Goal: Task Accomplishment & Management: Complete application form

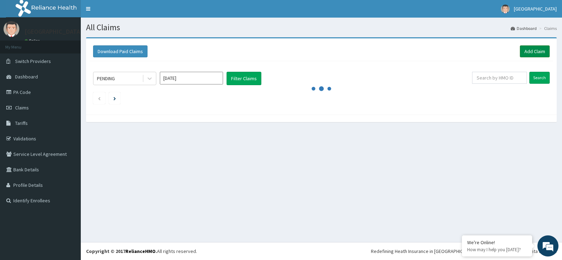
click at [528, 54] on link "Add Claim" at bounding box center [535, 51] width 30 height 12
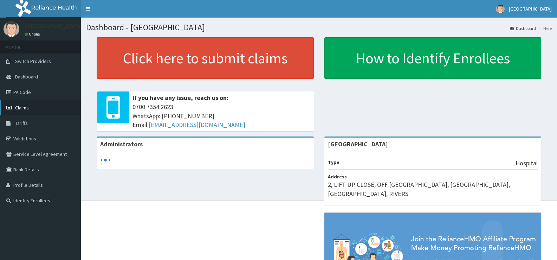
click at [28, 106] on span "Claims" at bounding box center [22, 107] width 14 height 6
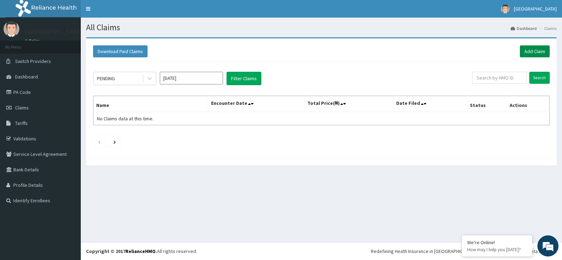
click at [532, 49] on link "Add Claim" at bounding box center [535, 51] width 30 height 12
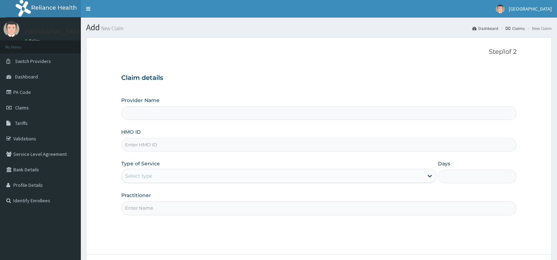
drag, startPoint x: 0, startPoint y: 0, endPoint x: 195, endPoint y: 149, distance: 245.4
click at [195, 149] on input "HMO ID" at bounding box center [318, 145] width 395 height 14
type input "[GEOGRAPHIC_DATA]"
type input "n"
type input "NBC/11100/B"
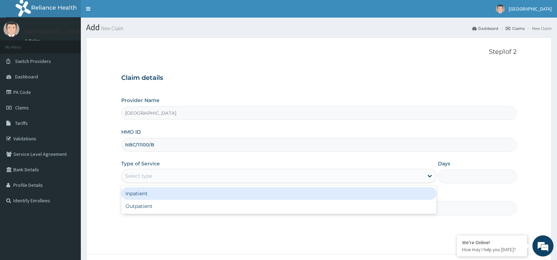
click at [164, 178] on div "Select type" at bounding box center [272, 175] width 301 height 11
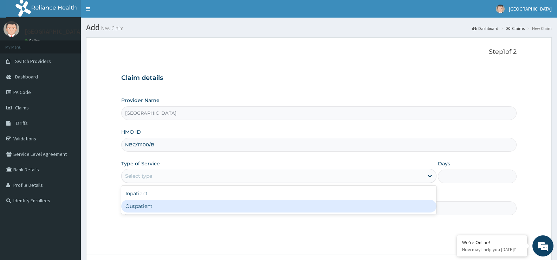
click at [156, 202] on div "Outpatient" at bounding box center [278, 206] width 315 height 13
type input "1"
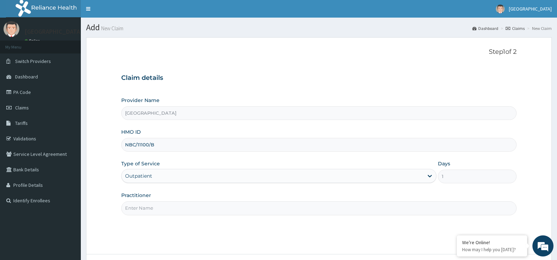
click at [164, 207] on input "Practitioner" at bounding box center [318, 208] width 395 height 14
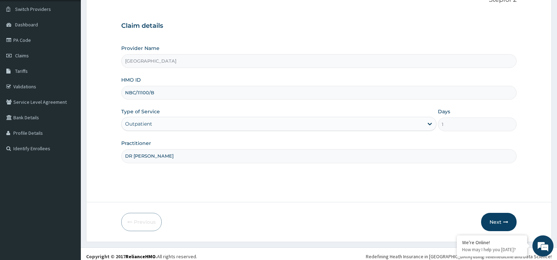
scroll to position [57, 0]
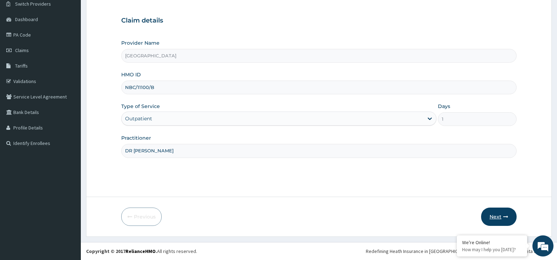
type input "DR EZIAHA"
click at [506, 217] on icon "button" at bounding box center [505, 216] width 5 height 5
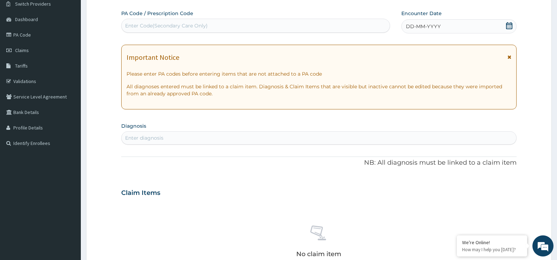
click at [506, 25] on icon at bounding box center [509, 25] width 7 height 7
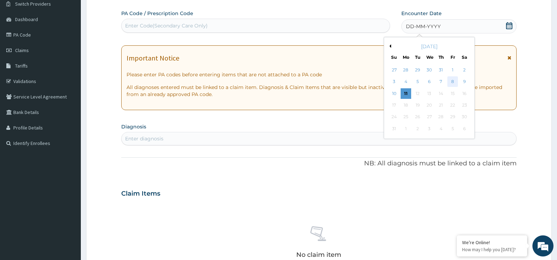
click at [450, 81] on div "8" at bounding box center [452, 82] width 11 height 11
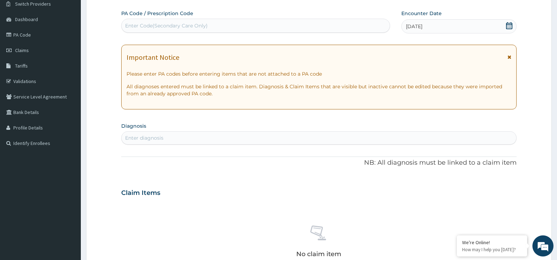
click at [374, 137] on div "Enter diagnosis" at bounding box center [319, 137] width 395 height 11
type input ","
type input "MALARIA"
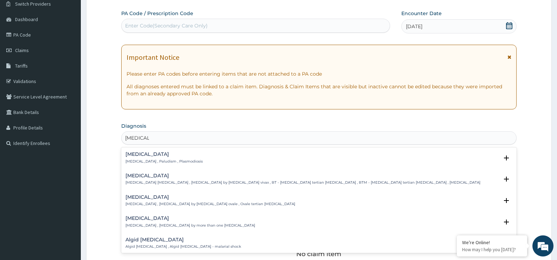
click at [129, 156] on h4 "[MEDICAL_DATA]" at bounding box center [163, 153] width 77 height 5
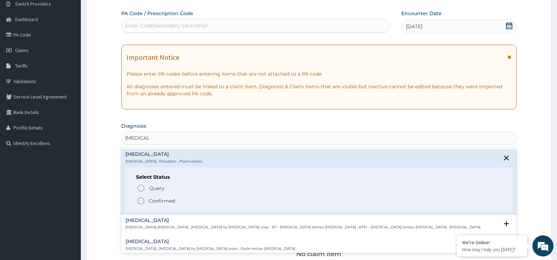
click at [138, 201] on circle "status option filled" at bounding box center [141, 200] width 6 height 6
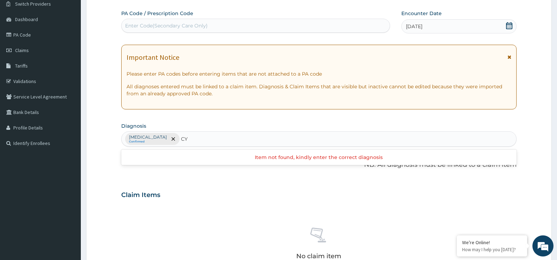
type input "C"
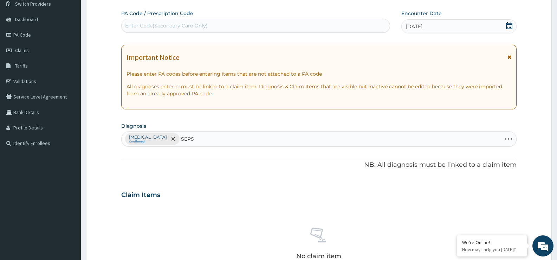
type input "SEPSI"
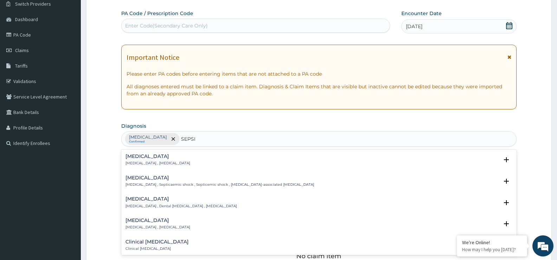
click at [132, 155] on h4 "Sepsis" at bounding box center [157, 156] width 65 height 5
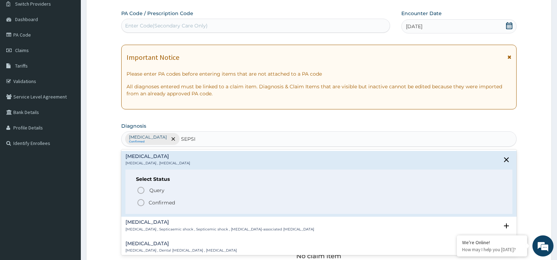
click at [139, 203] on icon "status option filled" at bounding box center [141, 202] width 8 height 8
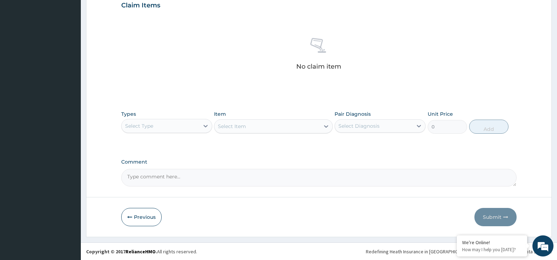
scroll to position [247, 0]
click at [161, 125] on div "Select Type" at bounding box center [161, 125] width 78 height 11
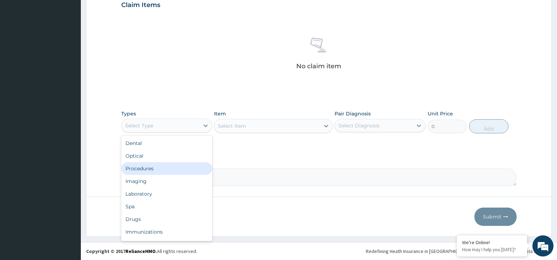
click at [151, 172] on div "Procedures" at bounding box center [166, 168] width 91 height 13
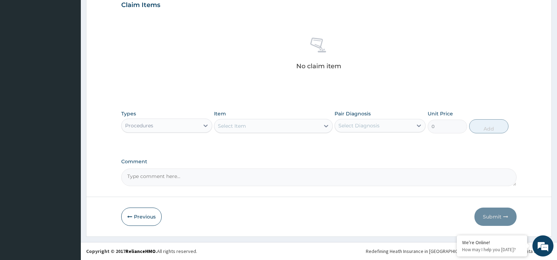
click at [267, 132] on div "Select Item" at bounding box center [273, 126] width 118 height 14
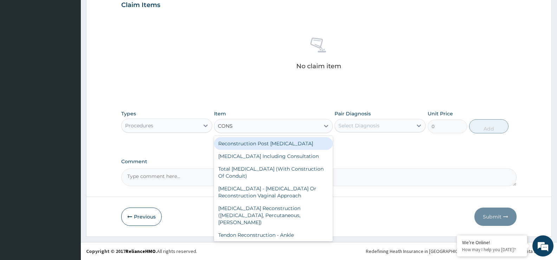
type input "CONSU"
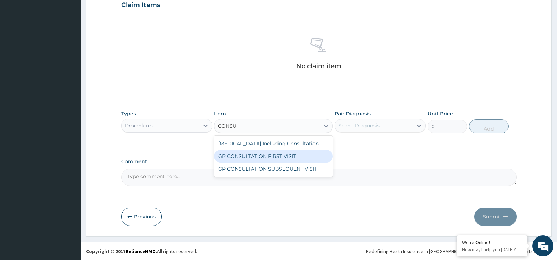
click at [267, 159] on div "GP CONSULTATION FIRST VISIT" at bounding box center [273, 156] width 118 height 13
type input "2500"
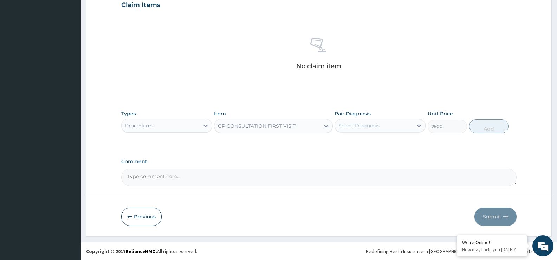
click at [360, 127] on div "Select Diagnosis" at bounding box center [358, 125] width 41 height 7
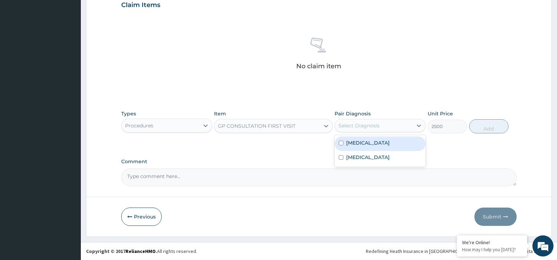
click at [360, 143] on label "[MEDICAL_DATA]" at bounding box center [368, 142] width 44 height 7
checkbox input "true"
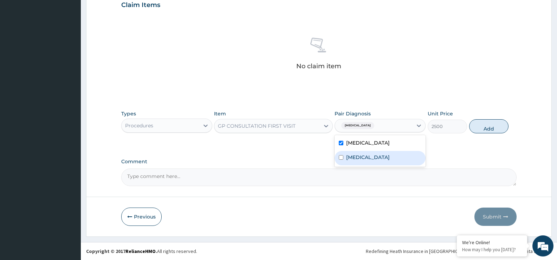
click at [360, 159] on label "Sepsis" at bounding box center [368, 157] width 44 height 7
checkbox input "true"
click at [493, 125] on button "Add" at bounding box center [488, 126] width 39 height 14
type input "0"
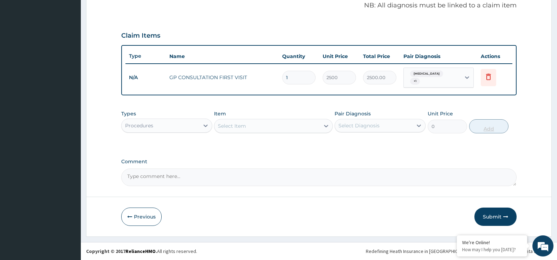
scroll to position [214, 0]
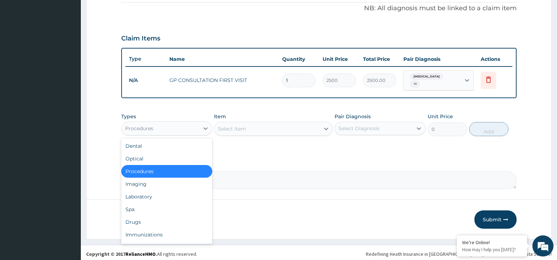
click at [188, 126] on div "Procedures" at bounding box center [161, 128] width 78 height 11
click at [165, 195] on div "Laboratory" at bounding box center [166, 196] width 91 height 13
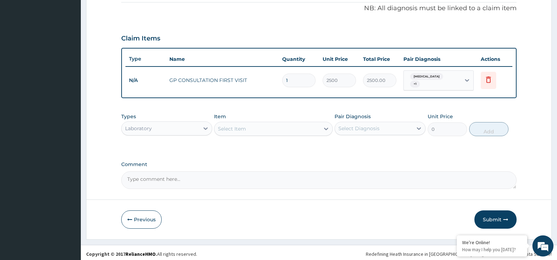
click at [240, 125] on div "Select Item" at bounding box center [232, 128] width 28 height 7
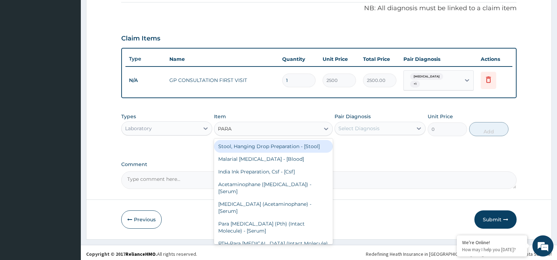
type input "PARAS"
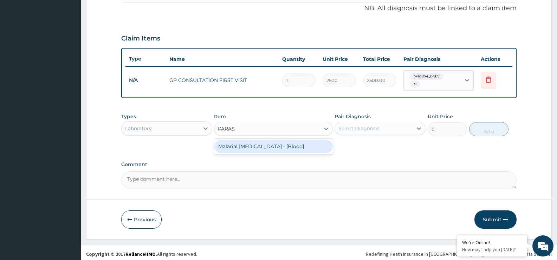
click at [243, 145] on div "Malarial [MEDICAL_DATA] - [Blood]" at bounding box center [273, 146] width 118 height 13
type input "1364"
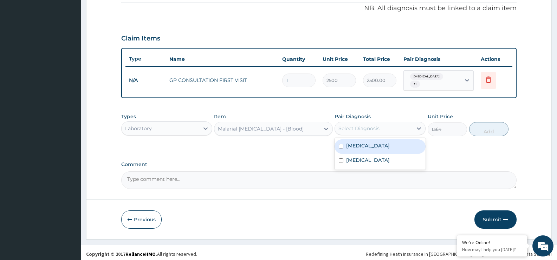
click at [356, 126] on div "Select Diagnosis" at bounding box center [358, 128] width 41 height 7
click at [356, 142] on label "[MEDICAL_DATA]" at bounding box center [368, 145] width 44 height 7
checkbox input "true"
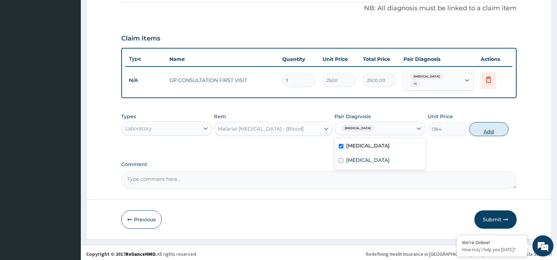
click at [490, 128] on button "Add" at bounding box center [488, 129] width 39 height 14
type input "0"
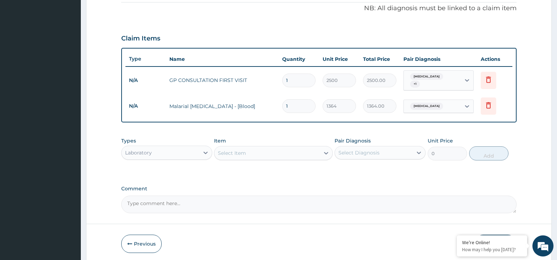
click at [299, 151] on div "Select Item" at bounding box center [266, 152] width 105 height 11
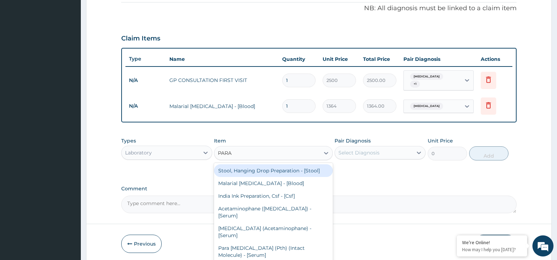
type input "PARAS"
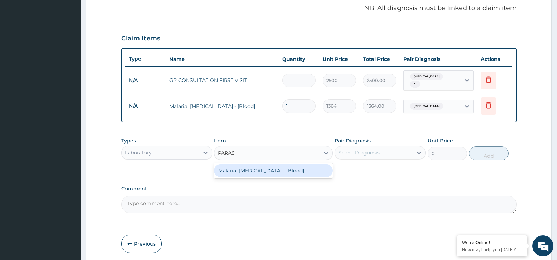
click at [274, 171] on div "Malarial [MEDICAL_DATA] - [Blood]" at bounding box center [273, 170] width 118 height 13
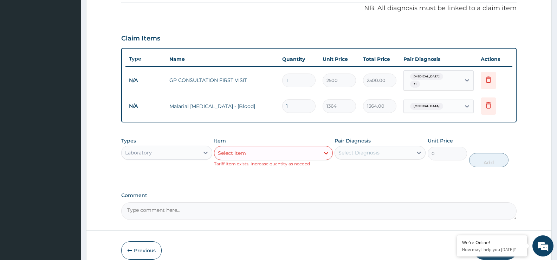
click at [361, 151] on div "Select Diagnosis" at bounding box center [358, 152] width 41 height 7
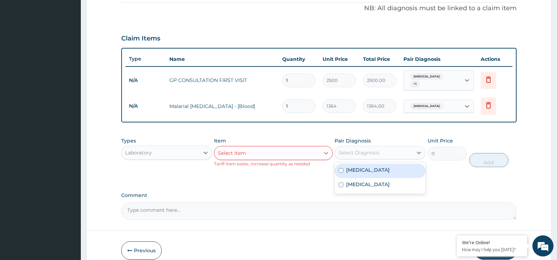
click at [322, 149] on icon at bounding box center [325, 152] width 7 height 7
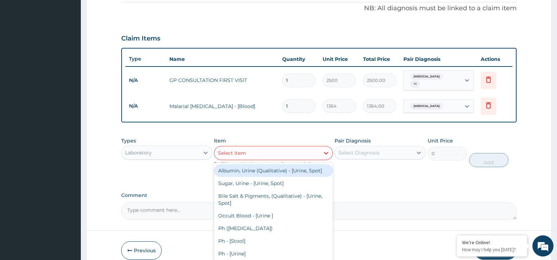
click at [370, 192] on label "Comment" at bounding box center [318, 195] width 395 height 6
click at [370, 202] on textarea "Comment" at bounding box center [318, 211] width 395 height 18
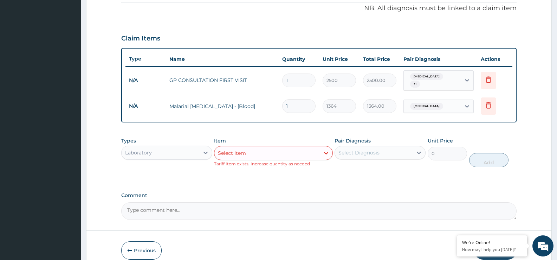
click at [306, 150] on div "Select Item" at bounding box center [266, 152] width 105 height 11
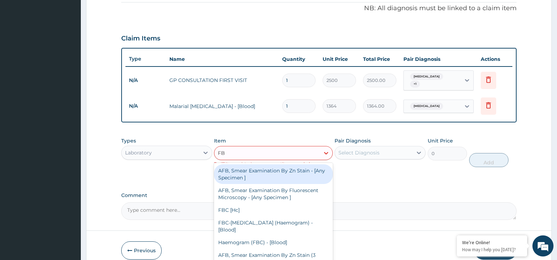
type input "FBC"
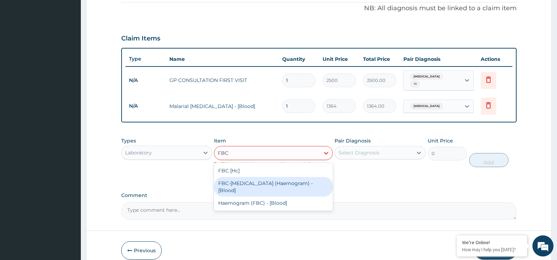
click at [293, 183] on div "FBC-[MEDICAL_DATA] (Haemogram) - [Blood]" at bounding box center [273, 187] width 118 height 20
type input "2946.24"
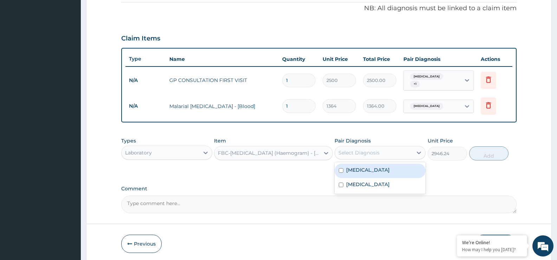
click at [380, 148] on div "Select Diagnosis" at bounding box center [374, 152] width 78 height 11
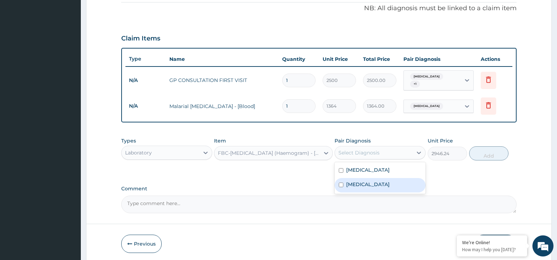
drag, startPoint x: 371, startPoint y: 182, endPoint x: 423, endPoint y: 168, distance: 54.4
click at [423, 168] on div "Malaria Sepsis" at bounding box center [379, 178] width 91 height 32
click at [410, 185] on div "Sepsis" at bounding box center [379, 185] width 91 height 14
checkbox input "true"
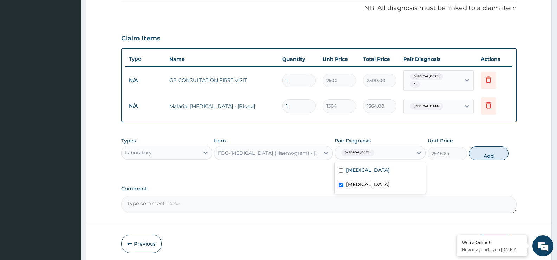
click at [497, 153] on button "Add" at bounding box center [488, 153] width 39 height 14
type input "0"
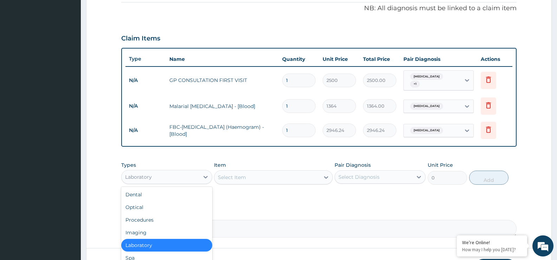
click at [188, 175] on div "Laboratory" at bounding box center [161, 176] width 78 height 11
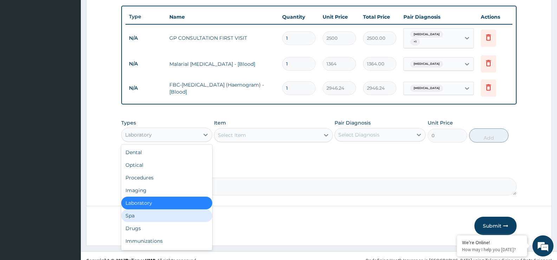
scroll to position [262, 0]
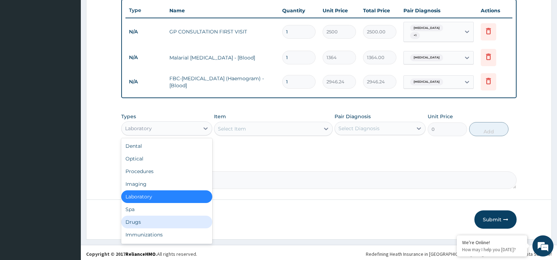
click at [150, 220] on div "Drugs" at bounding box center [166, 221] width 91 height 13
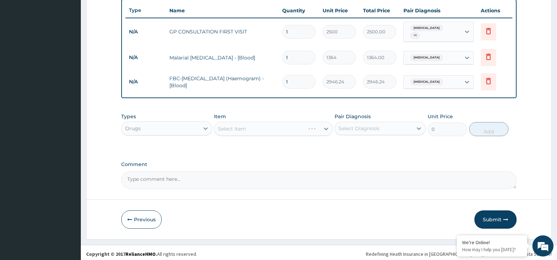
click at [287, 124] on div "Select Item" at bounding box center [273, 129] width 118 height 14
click at [287, 124] on div "Select Item" at bounding box center [266, 128] width 105 height 11
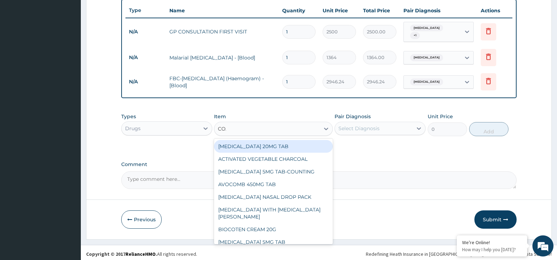
type input "COAR"
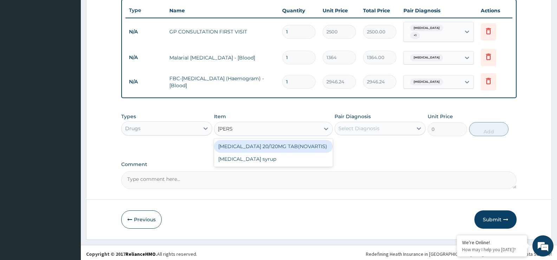
click at [285, 141] on div "[MEDICAL_DATA] 20/120MG TAB(NOVARTIS)" at bounding box center [273, 146] width 118 height 13
type input "150"
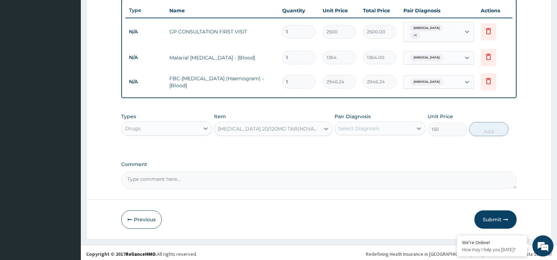
click at [370, 125] on div "Select Diagnosis" at bounding box center [358, 128] width 41 height 7
click at [365, 145] on div "[MEDICAL_DATA]" at bounding box center [379, 146] width 91 height 14
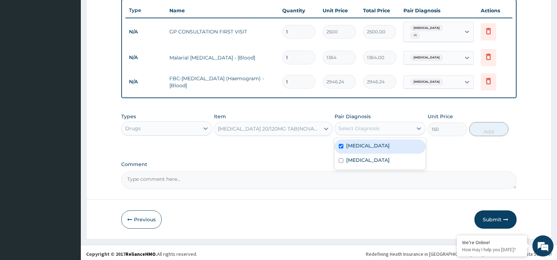
checkbox input "true"
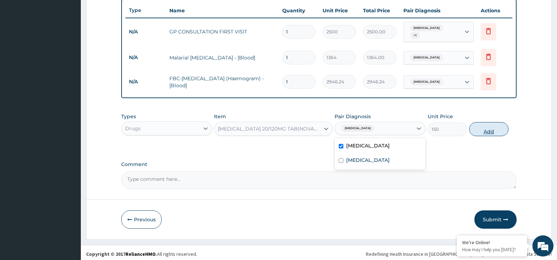
click at [490, 129] on button "Add" at bounding box center [488, 129] width 39 height 14
type input "0"
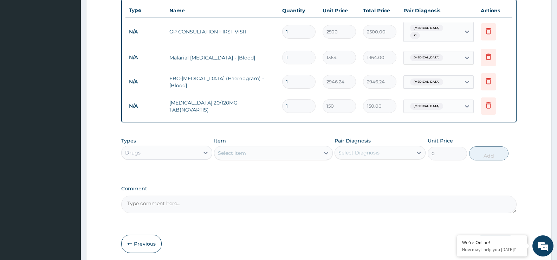
type input "0.00"
type input "2"
type input "300.00"
type input "24"
type input "3600.00"
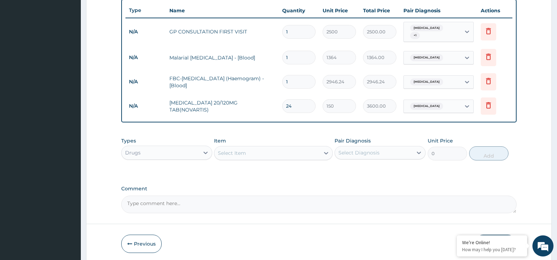
type input "24"
click at [312, 156] on div "Select Item" at bounding box center [273, 153] width 118 height 14
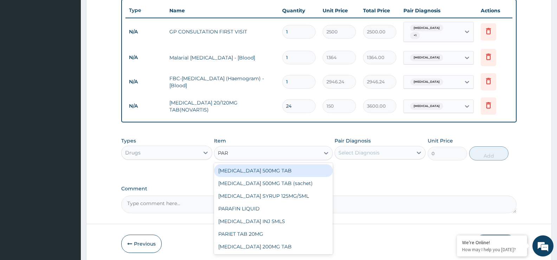
type input "PARA"
click at [311, 165] on div "[MEDICAL_DATA] 500MG TAB" at bounding box center [273, 170] width 118 height 13
type input "20"
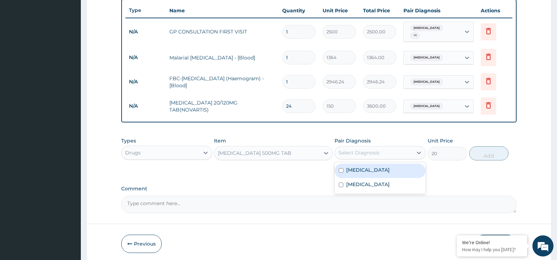
click at [368, 149] on div "Select Diagnosis" at bounding box center [358, 152] width 41 height 7
click at [363, 172] on div "[MEDICAL_DATA]" at bounding box center [379, 170] width 91 height 14
checkbox input "true"
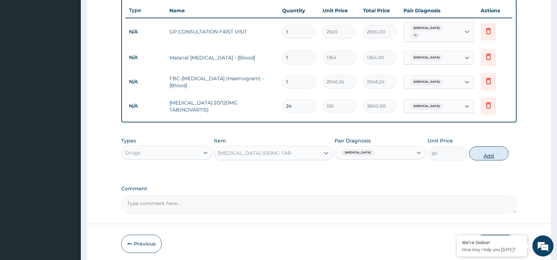
click at [488, 151] on button "Add" at bounding box center [488, 153] width 39 height 14
type input "0"
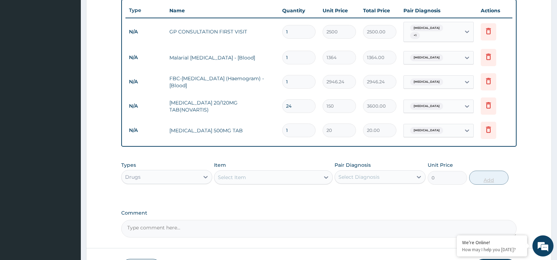
type input "18"
type input "360.00"
type input "18"
click at [286, 174] on div "Select Item" at bounding box center [266, 176] width 105 height 11
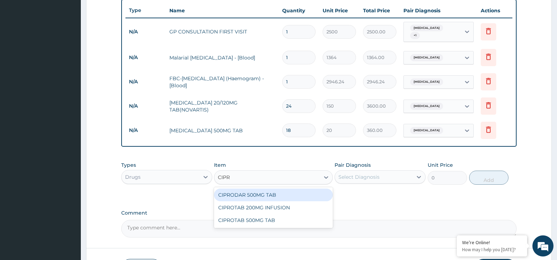
type input "CIPRO"
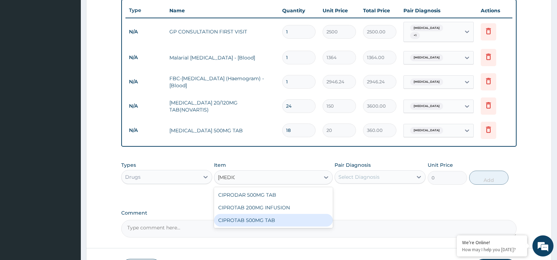
click at [274, 221] on div "CIPROTAB 500MG TAB" at bounding box center [273, 220] width 118 height 13
type input "200"
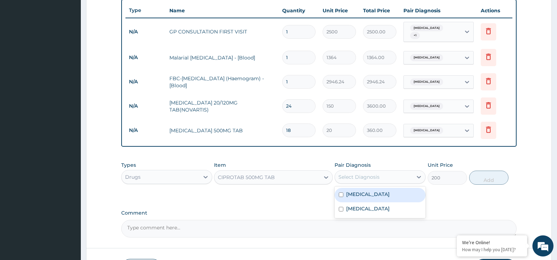
click at [362, 175] on div "Select Diagnosis" at bounding box center [358, 176] width 41 height 7
click at [357, 194] on label "[MEDICAL_DATA]" at bounding box center [368, 193] width 44 height 7
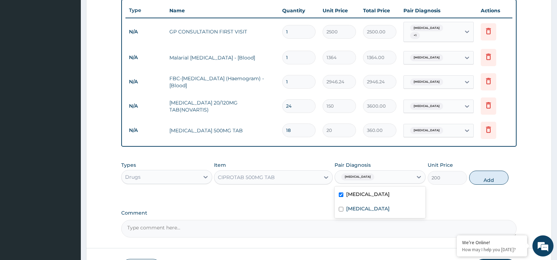
click at [371, 190] on div "[MEDICAL_DATA]" at bounding box center [379, 195] width 91 height 14
checkbox input "false"
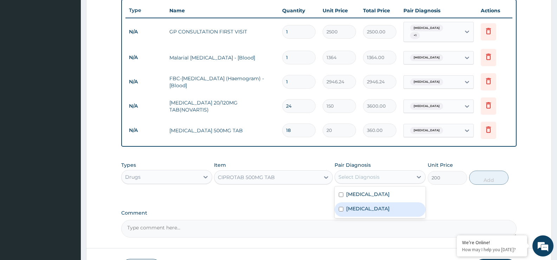
click at [354, 208] on label "Sepsis" at bounding box center [368, 208] width 44 height 7
checkbox input "true"
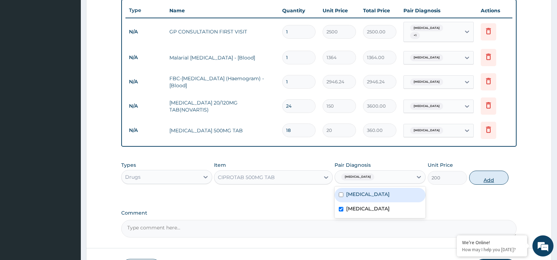
click at [488, 171] on button "Add" at bounding box center [488, 177] width 39 height 14
type input "0"
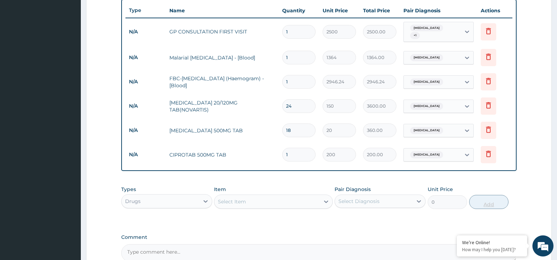
type input "10"
type input "2000.00"
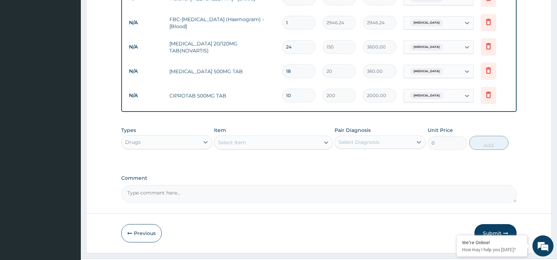
scroll to position [335, 0]
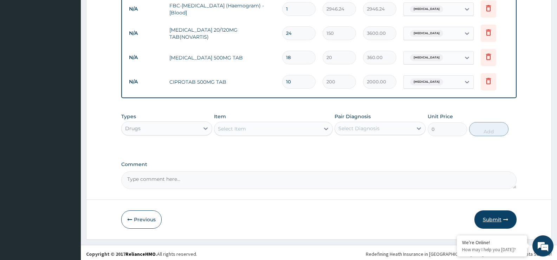
type input "10"
click at [493, 215] on button "Submit" at bounding box center [495, 219] width 42 height 18
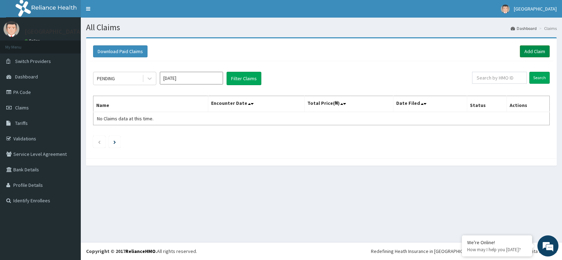
click at [533, 48] on link "Add Claim" at bounding box center [535, 51] width 30 height 12
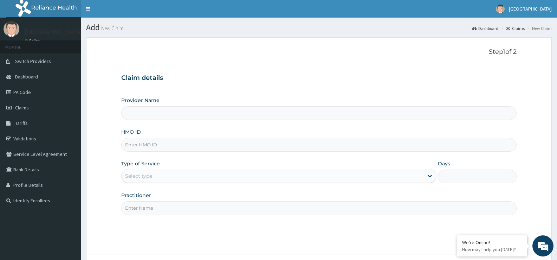
type input "[GEOGRAPHIC_DATA]"
click at [231, 145] on input "HMO ID" at bounding box center [318, 145] width 395 height 14
type input "ZEI/10106/B"
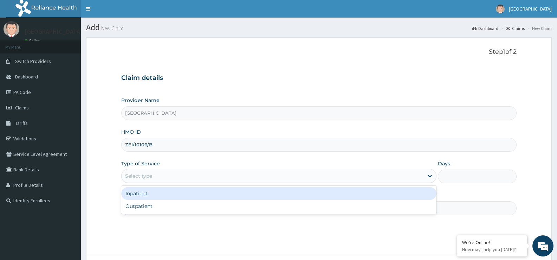
click at [351, 172] on div "Select type" at bounding box center [272, 175] width 301 height 11
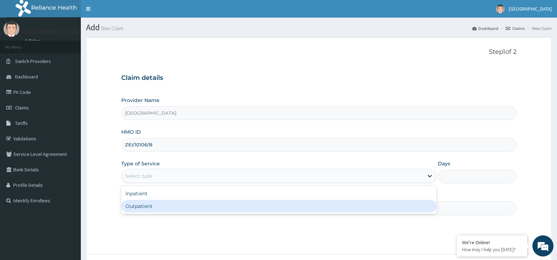
click at [263, 214] on div "Inpatient Outpatient" at bounding box center [278, 199] width 315 height 28
click at [255, 210] on div "Outpatient" at bounding box center [278, 206] width 315 height 13
type input "1"
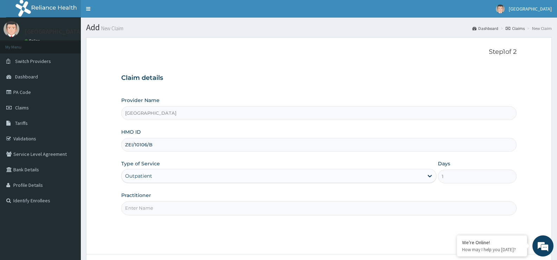
click at [255, 210] on input "Practitioner" at bounding box center [318, 208] width 395 height 14
type input "dr [PERSON_NAME]"
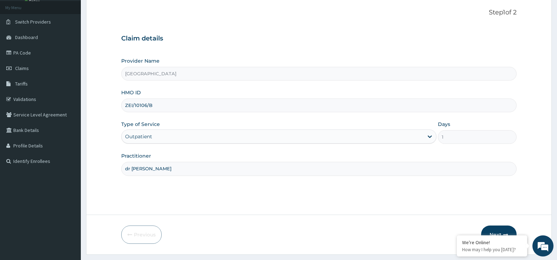
scroll to position [44, 0]
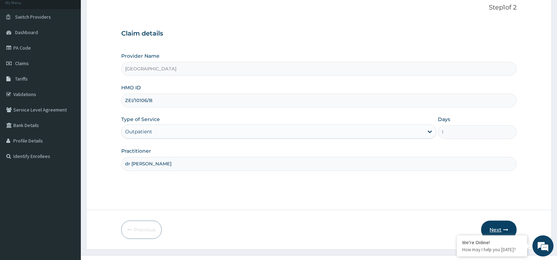
click at [506, 224] on button "Next" at bounding box center [498, 229] width 35 height 18
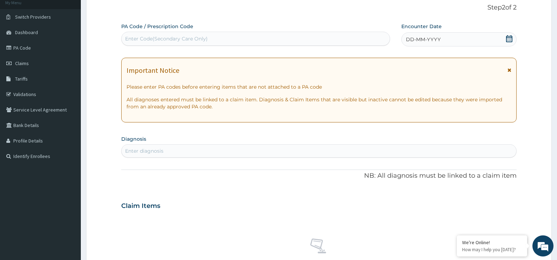
click at [505, 35] on div "DD-MM-YYYY" at bounding box center [458, 39] width 115 height 14
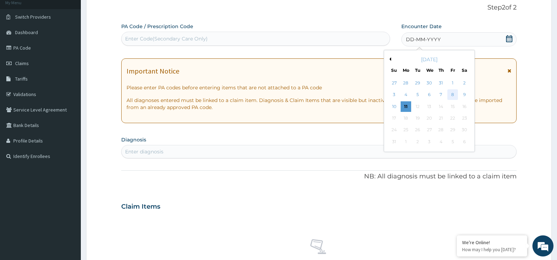
click at [452, 94] on div "8" at bounding box center [452, 95] width 11 height 11
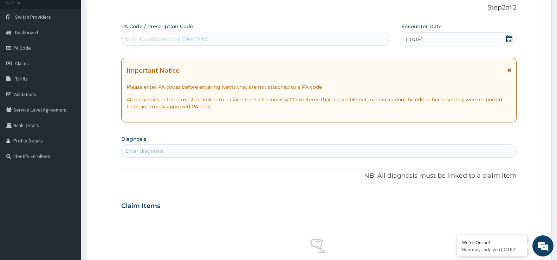
click at [391, 150] on div "Enter diagnosis" at bounding box center [319, 150] width 395 height 11
type input "UPPER RESPIR"
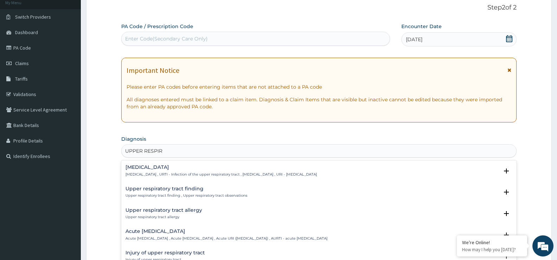
click at [155, 173] on p "[MEDICAL_DATA] , URTI - Infection of the upper respiratory tract , [MEDICAL_DAT…" at bounding box center [220, 174] width 191 height 5
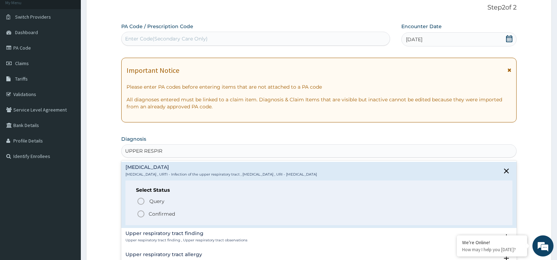
click at [143, 212] on icon "status option filled" at bounding box center [141, 213] width 8 height 8
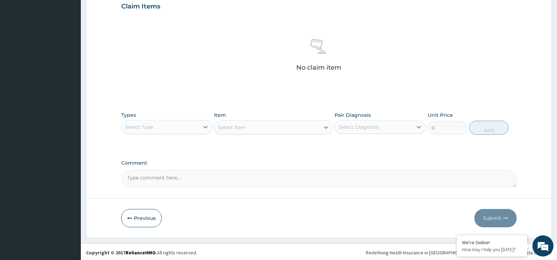
scroll to position [247, 0]
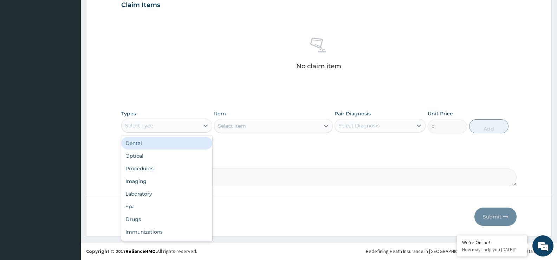
click at [193, 122] on div "Select Type" at bounding box center [161, 125] width 78 height 11
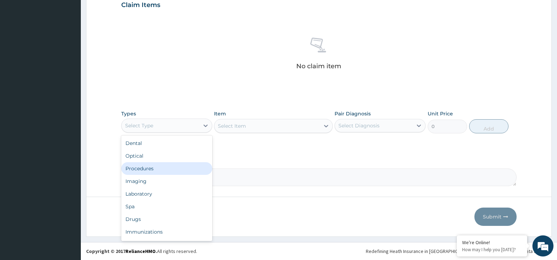
click at [174, 170] on div "Procedures" at bounding box center [166, 168] width 91 height 13
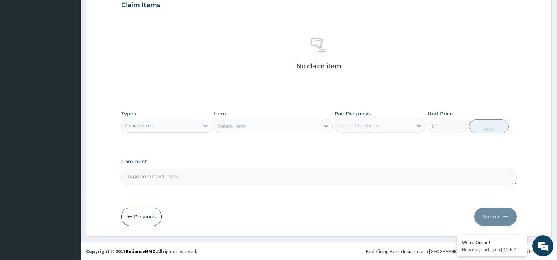
click at [296, 130] on div "Select Item" at bounding box center [266, 125] width 105 height 11
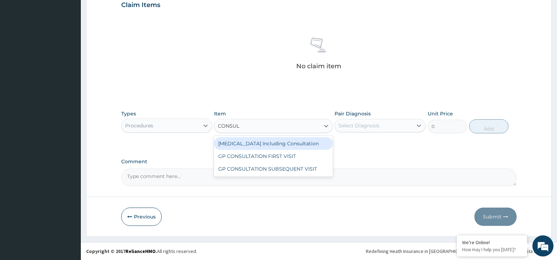
type input "CONSULT"
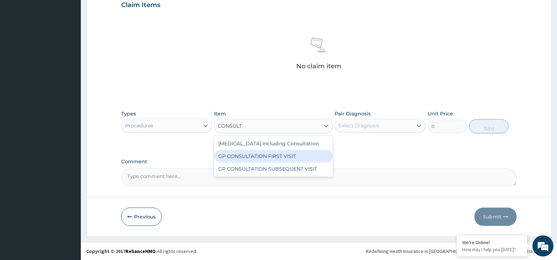
click at [287, 156] on div "GP CONSULTATION FIRST VISIT" at bounding box center [273, 156] width 118 height 13
type input "2500"
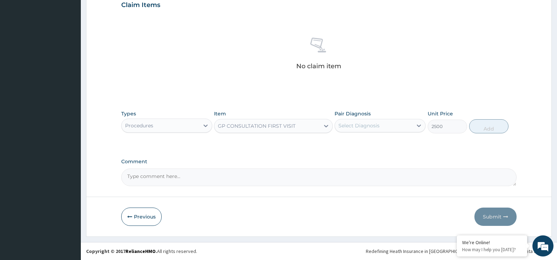
click at [359, 131] on div "Select Diagnosis" at bounding box center [379, 125] width 91 height 13
click at [357, 141] on label "[MEDICAL_DATA]" at bounding box center [368, 142] width 44 height 7
checkbox input "true"
click at [481, 126] on button "Add" at bounding box center [488, 126] width 39 height 14
type input "0"
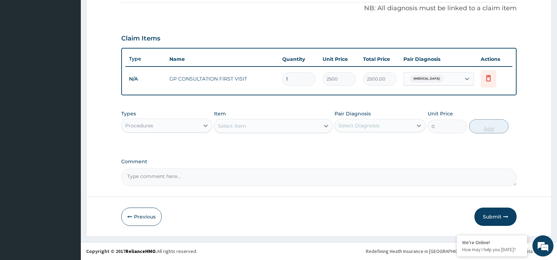
scroll to position [214, 0]
click at [311, 125] on div "Select Item" at bounding box center [266, 125] width 105 height 11
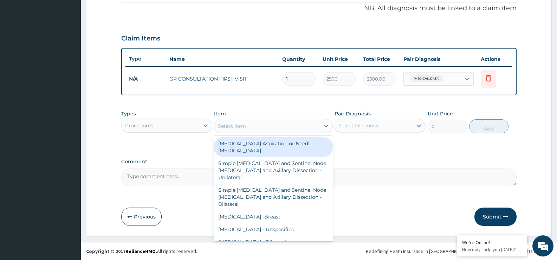
click at [193, 126] on div "Procedures" at bounding box center [161, 125] width 78 height 11
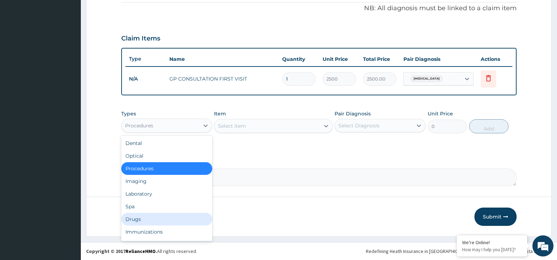
click at [150, 217] on div "Drugs" at bounding box center [166, 219] width 91 height 13
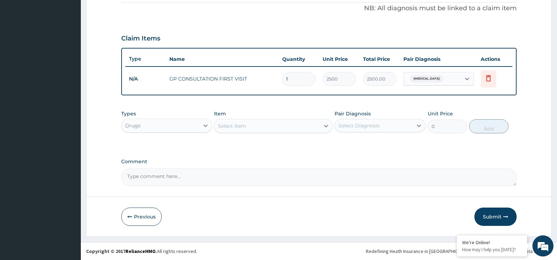
click at [273, 124] on div "Select Item" at bounding box center [266, 125] width 105 height 11
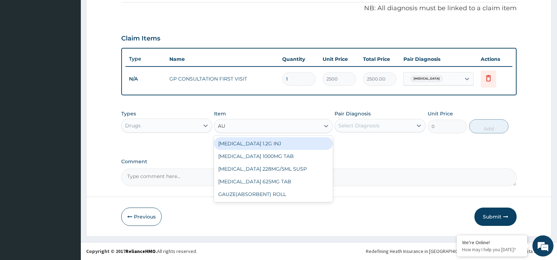
type input "AUG"
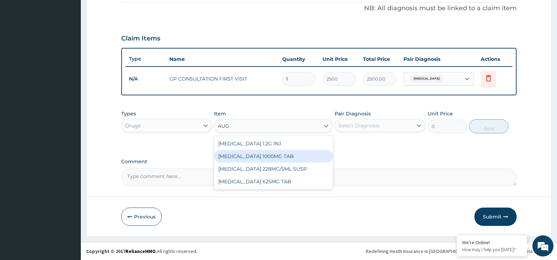
click at [270, 157] on div "[MEDICAL_DATA] 1000MG TAB" at bounding box center [273, 156] width 118 height 13
type input "350"
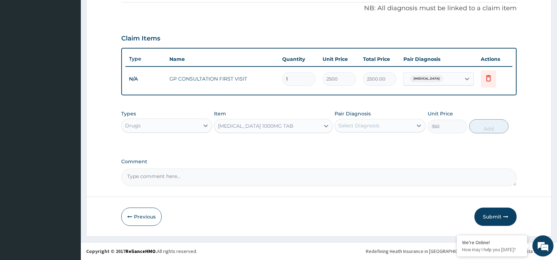
click at [381, 123] on div "Select Diagnosis" at bounding box center [374, 125] width 78 height 11
click at [376, 143] on label "[MEDICAL_DATA]" at bounding box center [368, 142] width 44 height 7
checkbox input "true"
click at [484, 132] on button "Add" at bounding box center [488, 126] width 39 height 14
type input "0"
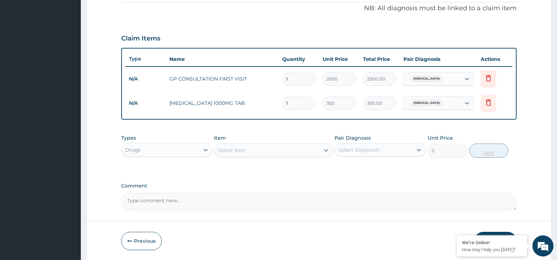
type input "10"
type input "3500.00"
type input "10"
click at [279, 148] on div "Select Item" at bounding box center [266, 149] width 105 height 11
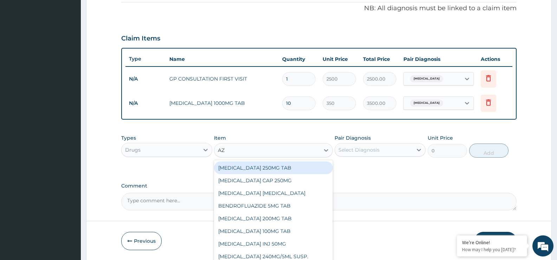
type input "AZI"
click at [285, 166] on div "[MEDICAL_DATA] CAP 250MG" at bounding box center [273, 167] width 118 height 13
type input "300"
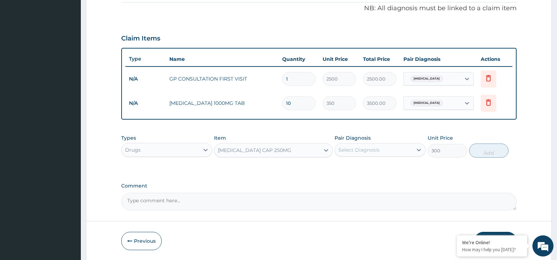
click at [348, 151] on div "Select Diagnosis" at bounding box center [358, 149] width 41 height 7
click at [349, 168] on label "[MEDICAL_DATA]" at bounding box center [368, 166] width 44 height 7
checkbox input "true"
click at [481, 156] on button "Add" at bounding box center [488, 150] width 39 height 14
type input "0"
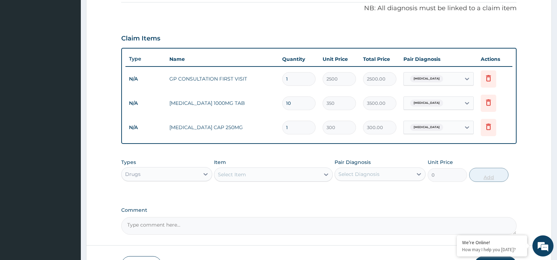
type input "10"
type input "3000.00"
type input "10"
click at [281, 182] on div "Types Drugs Item Select Item Pair Diagnosis Select Diagnosis Unit Price 0 Add" at bounding box center [318, 170] width 395 height 30
click at [274, 175] on div "Select Item" at bounding box center [266, 174] width 105 height 11
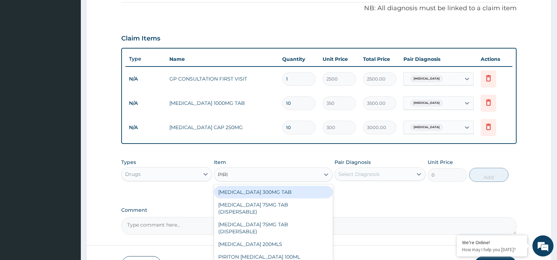
type input "PIRIT"
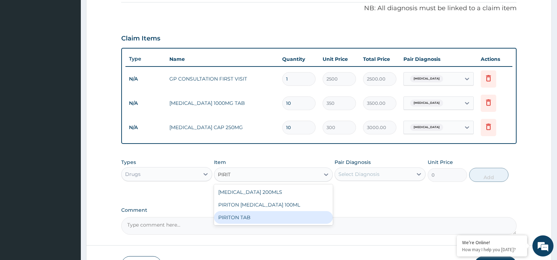
click at [259, 217] on div "PIRITON TAB" at bounding box center [273, 217] width 118 height 13
type input "40"
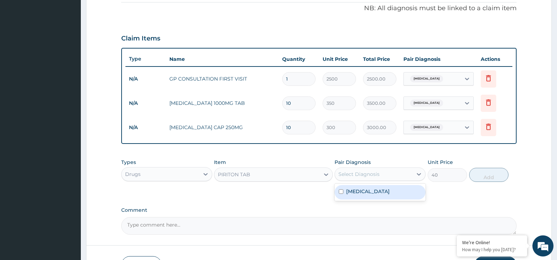
click at [355, 177] on div "Select Diagnosis" at bounding box center [358, 173] width 41 height 7
click at [355, 195] on div "[MEDICAL_DATA]" at bounding box center [379, 192] width 91 height 14
checkbox input "true"
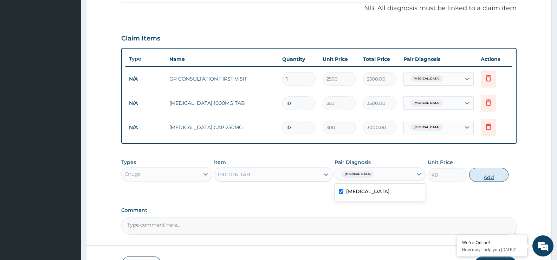
click at [479, 177] on button "Add" at bounding box center [488, 175] width 39 height 14
type input "0"
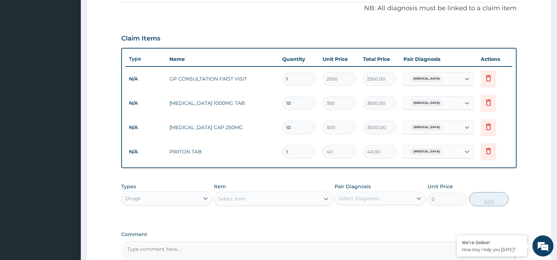
type input "10"
type input "400.00"
type input "10"
click at [286, 201] on div "Select Item" at bounding box center [266, 198] width 105 height 11
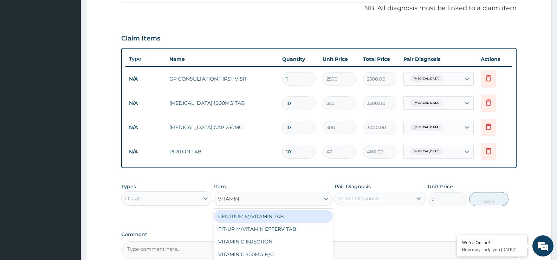
type input "VITAMIN C"
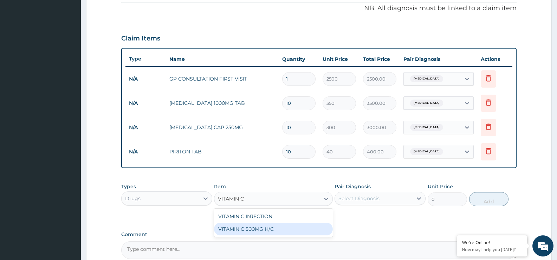
click at [280, 232] on div "VITAMIN C 500MG H/C" at bounding box center [273, 228] width 118 height 13
type input "60"
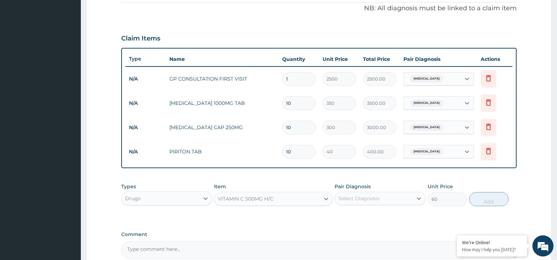
click at [298, 203] on div "VITAMIN C 500MG H/C" at bounding box center [266, 198] width 105 height 11
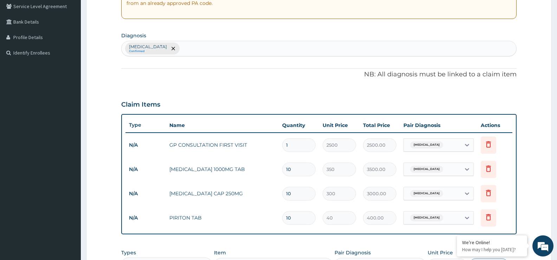
scroll to position [143, 0]
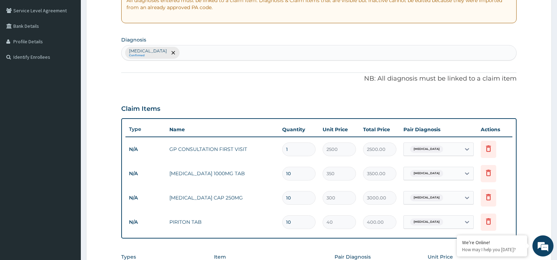
click at [352, 60] on div "[MEDICAL_DATA] Confirmed" at bounding box center [318, 52] width 395 height 15
type input "MALARI"
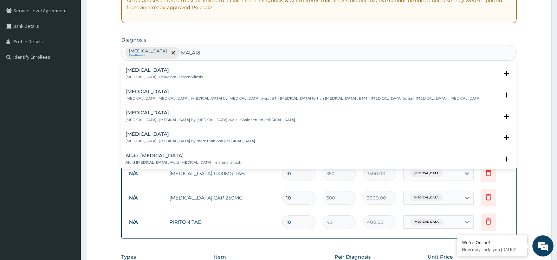
click at [131, 76] on p "[MEDICAL_DATA] , Paludism , Plasmodiosis" at bounding box center [163, 76] width 77 height 5
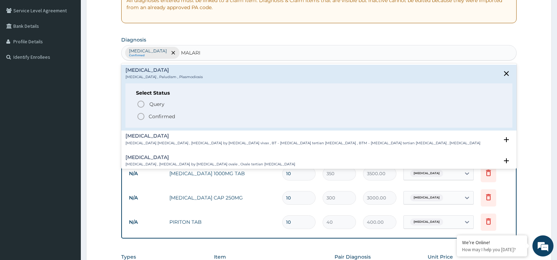
click at [140, 119] on icon "status option filled" at bounding box center [141, 116] width 8 height 8
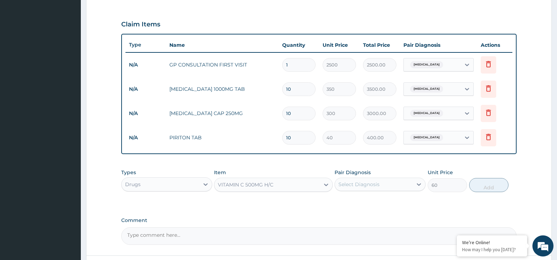
scroll to position [242, 0]
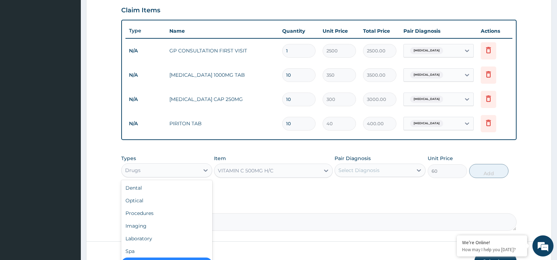
click at [191, 173] on div "Drugs" at bounding box center [161, 169] width 78 height 11
click at [170, 235] on div "Laboratory" at bounding box center [166, 238] width 91 height 13
type input "0"
click at [257, 178] on div "Types Laboratory Item Select Item Pair Diagnosis Select Diagnosis Unit Price 0 …" at bounding box center [318, 166] width 395 height 30
click at [254, 172] on div "Select Item" at bounding box center [266, 170] width 105 height 11
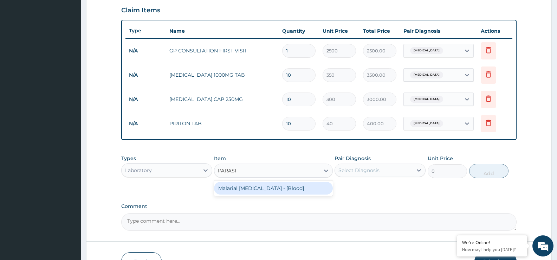
type input "[MEDICAL_DATA]"
click at [253, 193] on div "Malarial [MEDICAL_DATA] - [Blood]" at bounding box center [273, 188] width 118 height 13
type input "1364"
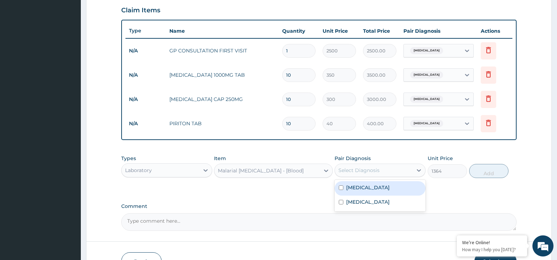
click at [379, 169] on div "Select Diagnosis" at bounding box center [374, 169] width 78 height 11
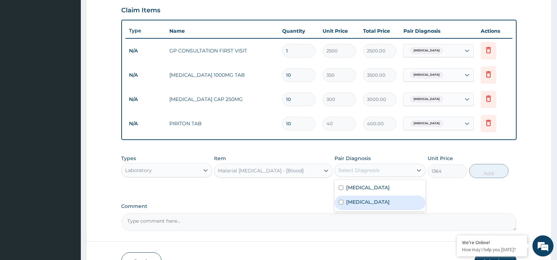
click at [374, 197] on div "[MEDICAL_DATA]" at bounding box center [379, 202] width 91 height 14
checkbox input "true"
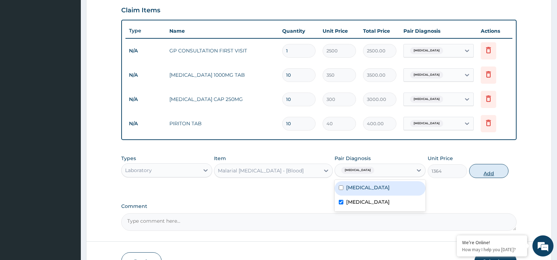
click at [486, 170] on button "Add" at bounding box center [488, 171] width 39 height 14
type input "0"
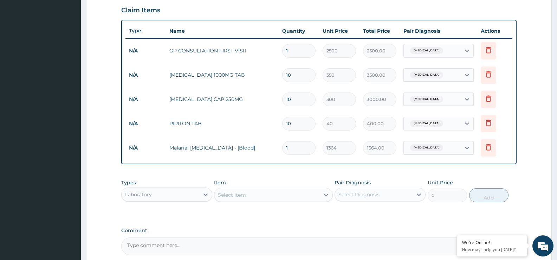
click at [136, 199] on div "Laboratory" at bounding box center [161, 194] width 78 height 11
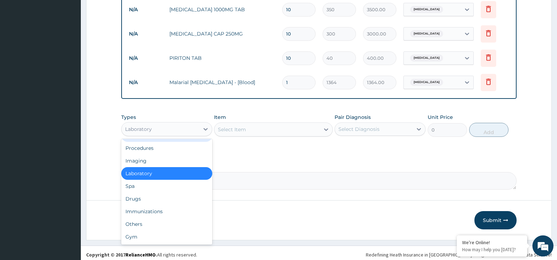
scroll to position [311, 0]
